Goal: Task Accomplishment & Management: Manage account settings

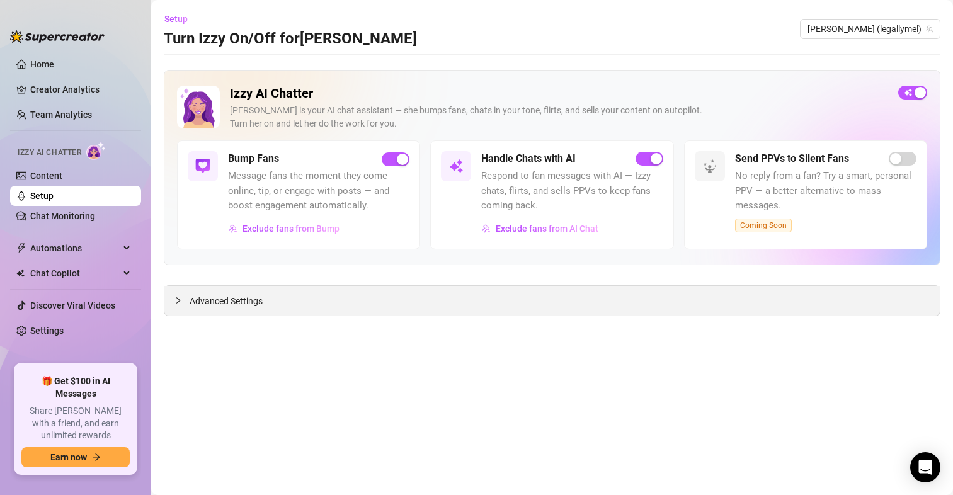
click at [197, 304] on span "Advanced Settings" at bounding box center [226, 301] width 73 height 14
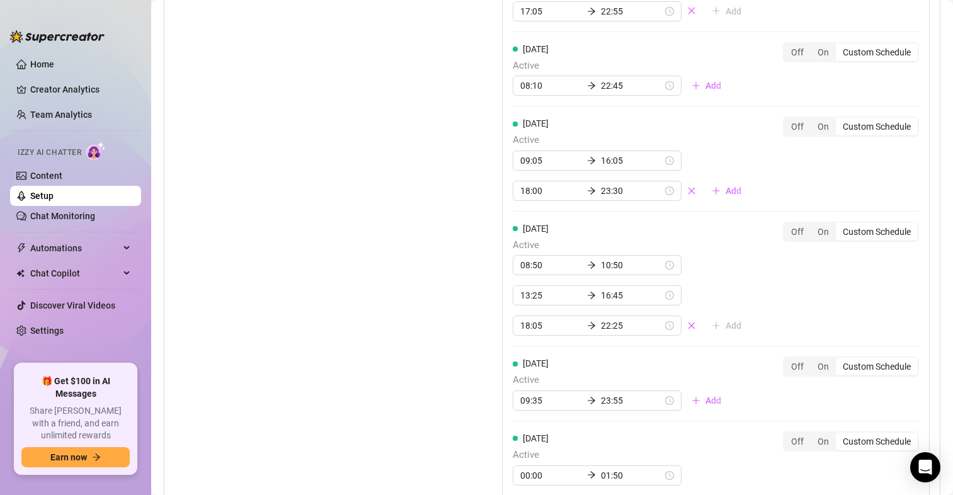
scroll to position [1246, 0]
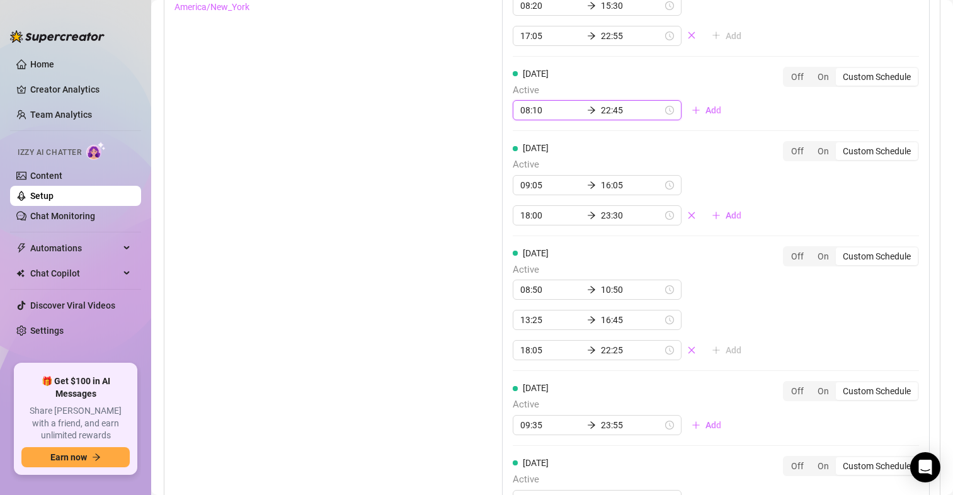
click at [601, 110] on input "22:45" at bounding box center [632, 110] width 62 height 14
click at [568, 191] on div "14" at bounding box center [570, 187] width 30 height 18
type input "14:45"
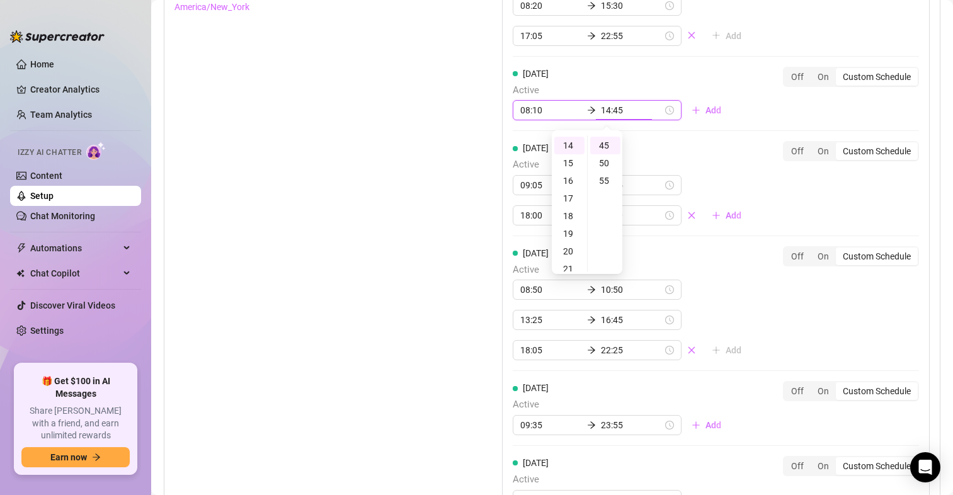
click at [684, 166] on span "Active" at bounding box center [632, 165] width 239 height 15
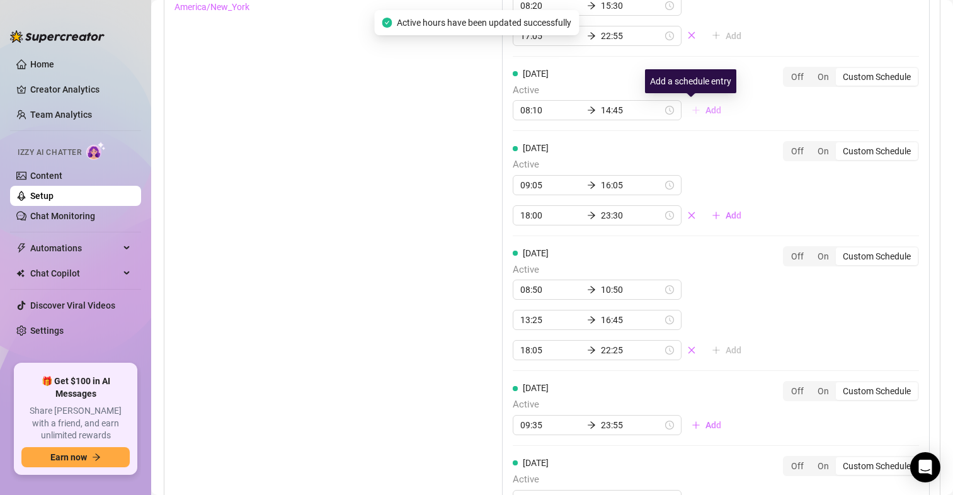
click at [692, 112] on icon "plus" at bounding box center [696, 110] width 9 height 9
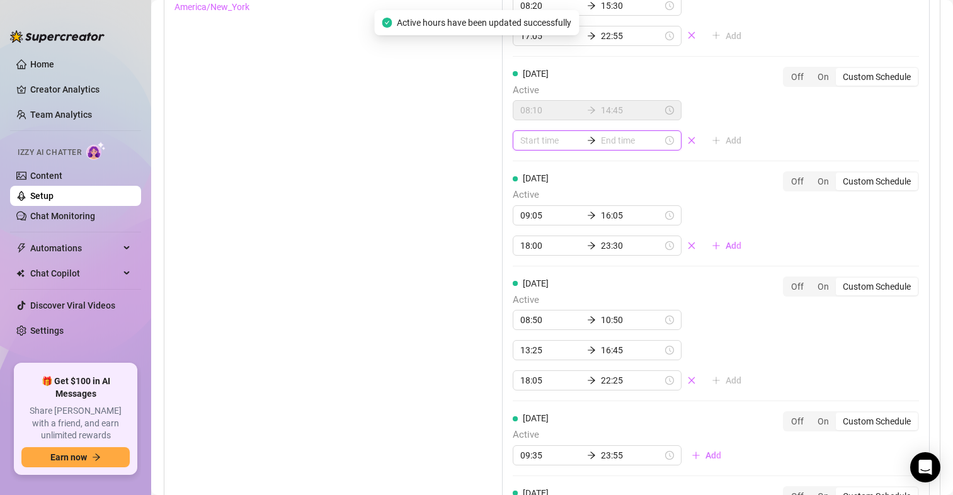
click at [548, 144] on input at bounding box center [552, 141] width 62 height 14
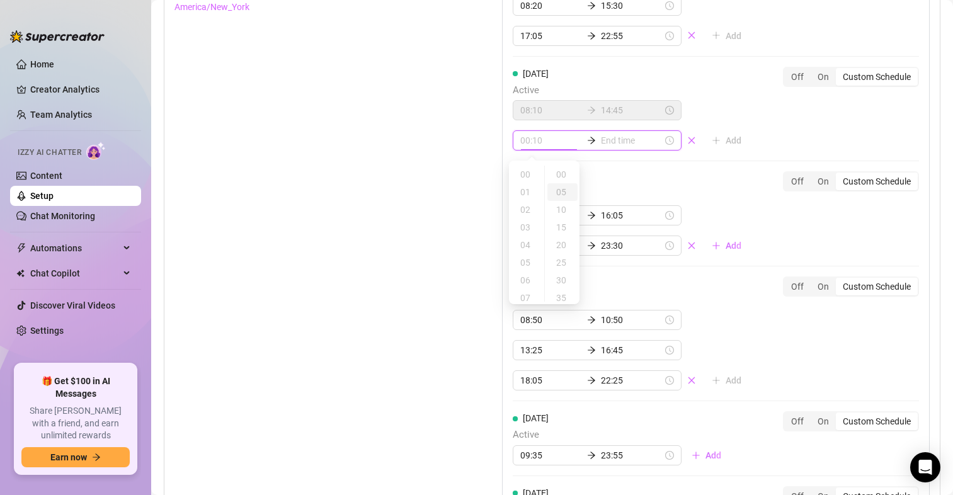
type input "00:05"
type input "00:55"
type input "01:00"
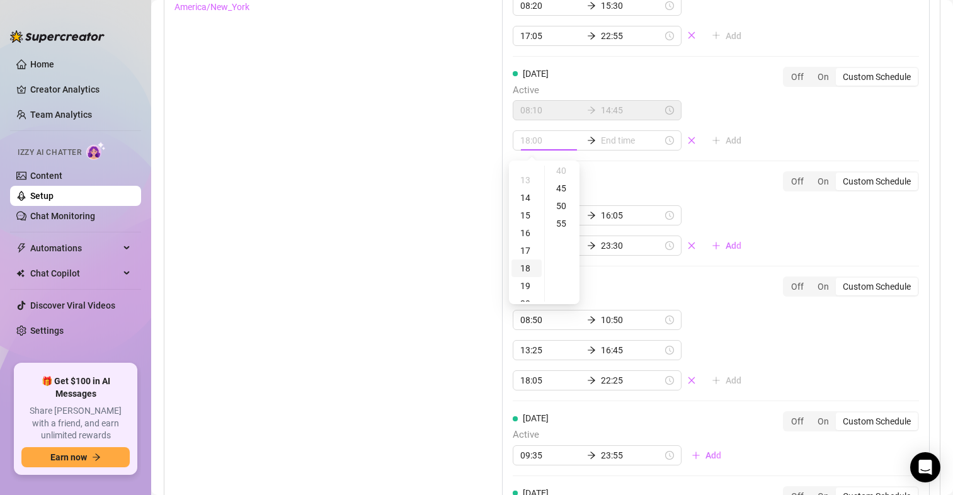
click at [528, 265] on div "18" at bounding box center [527, 269] width 30 height 18
click at [556, 190] on div "05" at bounding box center [563, 192] width 30 height 18
type input "18:05"
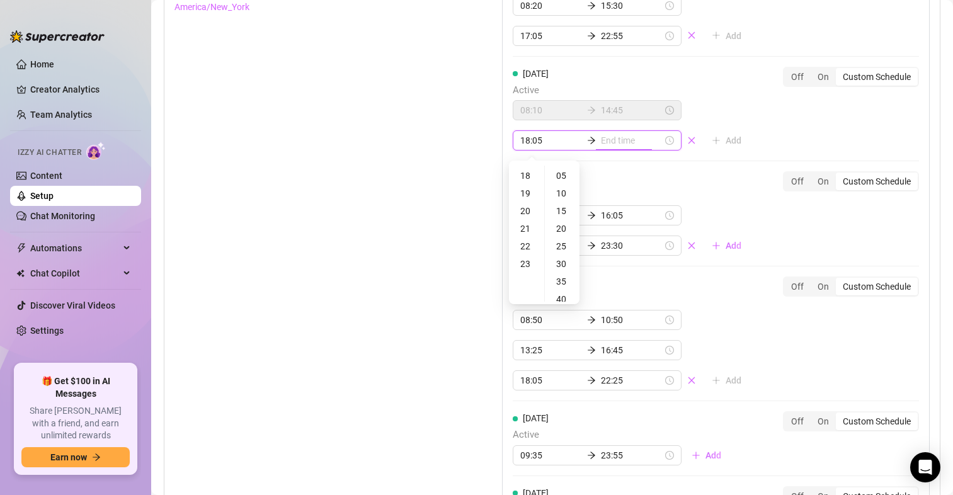
click at [695, 161] on div at bounding box center [716, 161] width 406 height 1
type input "18:10"
click at [529, 247] on div "22" at bounding box center [527, 247] width 30 height 18
click at [563, 283] on div "35" at bounding box center [563, 282] width 30 height 18
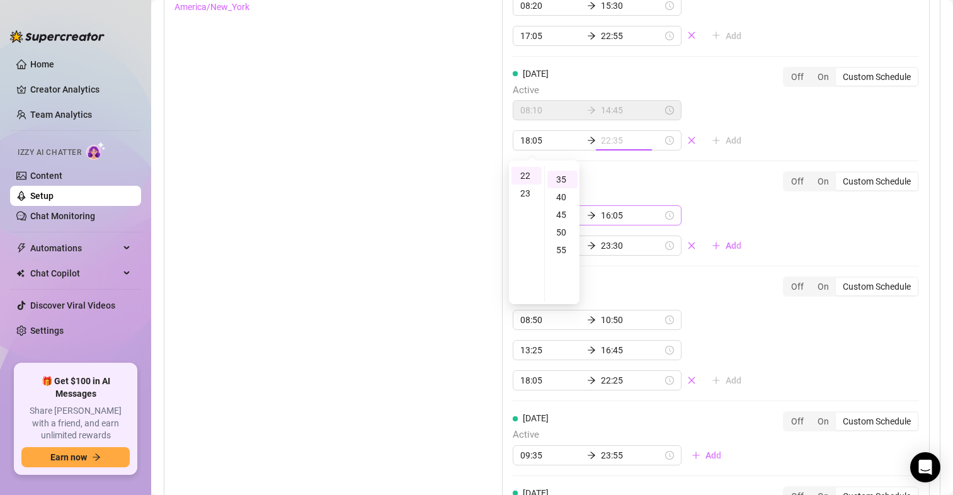
scroll to position [122, 0]
type input "22:55"
click at [562, 242] on div "55" at bounding box center [563, 247] width 30 height 18
click at [706, 189] on div "[DATE] Active 09:05 16:05 18:00 23:30 Add" at bounding box center [632, 213] width 239 height 84
